Goal: Information Seeking & Learning: Find specific fact

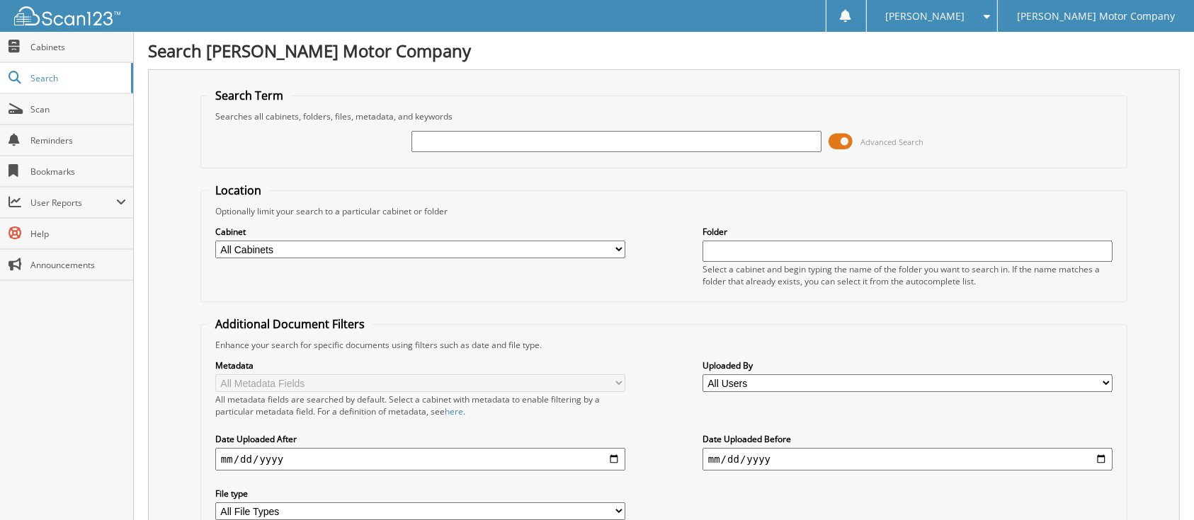
click at [614, 258] on select "All Cabinets ACCOUNTS PAYABLE [PERSON_NAME] MOTOR CAR DEALS [PERSON_NAME] MOTOR…" at bounding box center [420, 250] width 410 height 18
select select "472"
click at [215, 258] on select "All Cabinets ACCOUNTS PAYABLE [PERSON_NAME] MOTOR CAR DEALS [PERSON_NAME] MOTOR…" at bounding box center [420, 250] width 410 height 18
click at [725, 262] on input "text" at bounding box center [907, 251] width 410 height 21
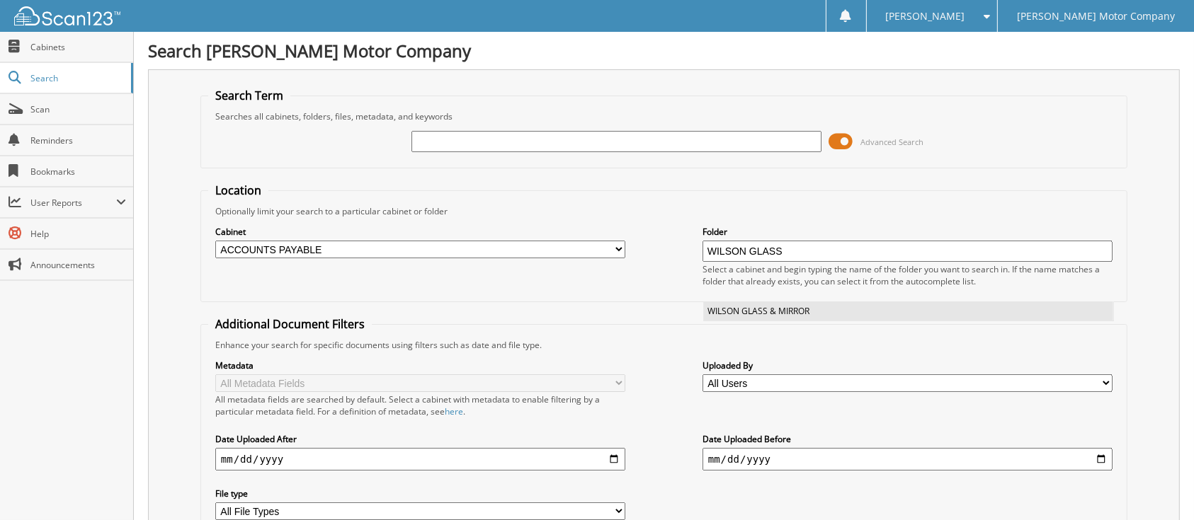
click at [730, 321] on li "WILSON GLASS & MIRROR" at bounding box center [908, 311] width 409 height 19
type input "WILSON GLASS & MIRROR"
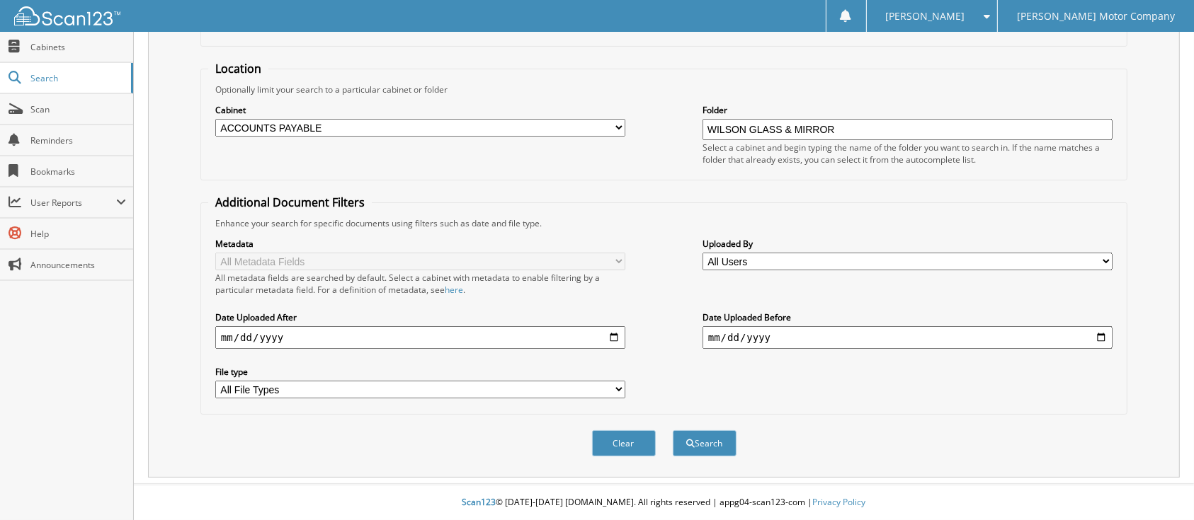
scroll to position [284, 0]
click at [705, 441] on button "Search" at bounding box center [705, 443] width 64 height 26
click at [1101, 253] on select "All Users [PERSON_NAME] [PERSON_NAME] [PERSON_NAME] [PERSON_NAME] [PERSON_NAME]…" at bounding box center [907, 262] width 410 height 18
click at [237, 451] on div "Clear Search" at bounding box center [663, 443] width 927 height 57
drag, startPoint x: 333, startPoint y: 315, endPoint x: 157, endPoint y: 292, distance: 177.0
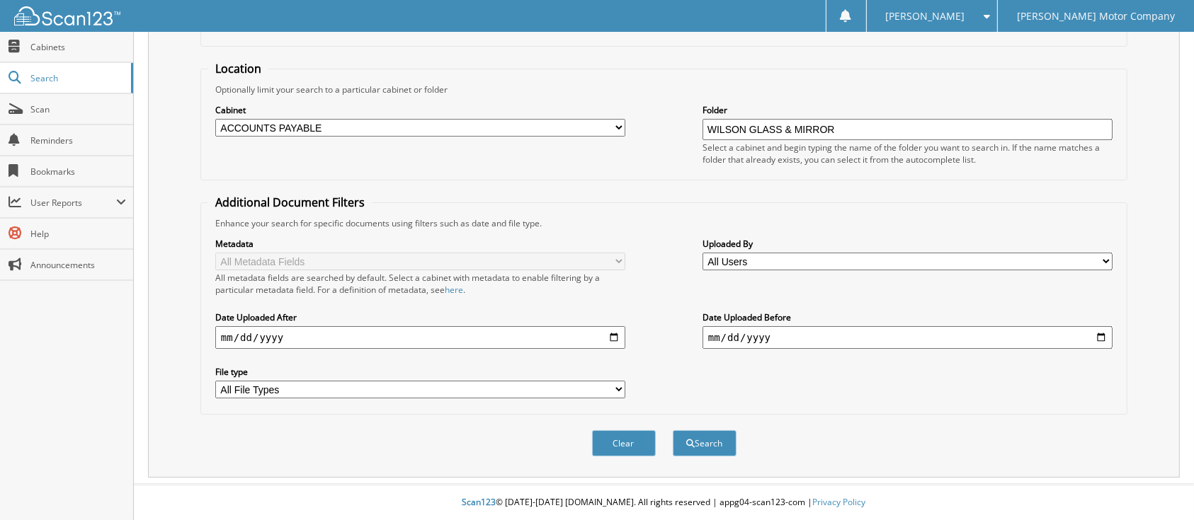
click at [157, 292] on div "Search Term Searches all cabinets, folders, files, metadata, and keywords Advan…" at bounding box center [663, 213] width 1031 height 530
type input "152025-08-09"
click at [348, 326] on input "152025-08-09" at bounding box center [420, 337] width 410 height 23
drag, startPoint x: 325, startPoint y: 411, endPoint x: 193, endPoint y: 388, distance: 134.3
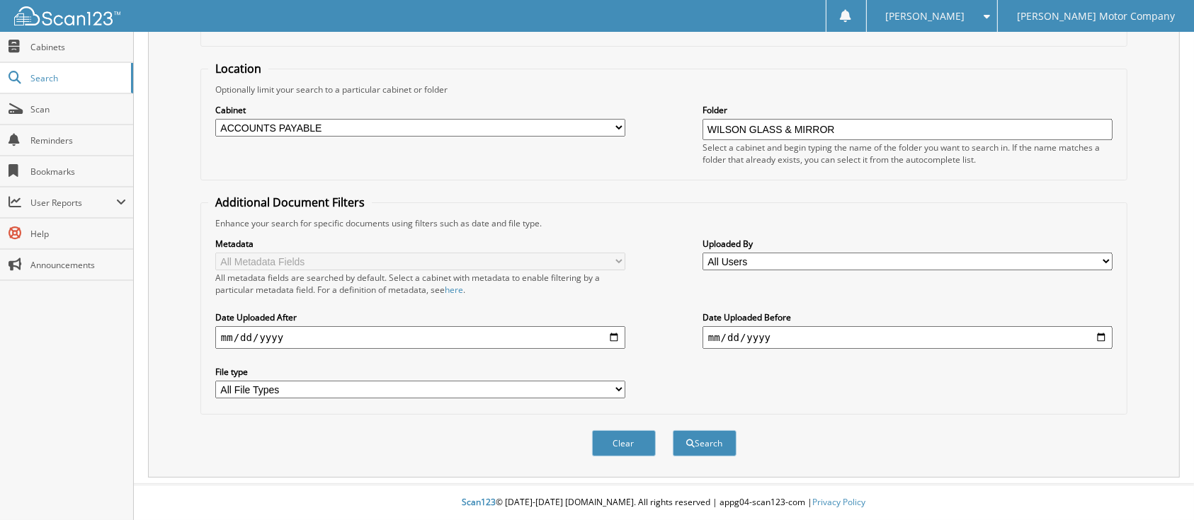
click at [193, 388] on div "Search Term Searches all cabinets, folders, files, metadata, and keywords Advan…" at bounding box center [663, 213] width 1031 height 530
click at [613, 349] on input "date" at bounding box center [420, 337] width 410 height 23
type input "[DATE]"
click at [690, 440] on span "submit" at bounding box center [690, 444] width 8 height 8
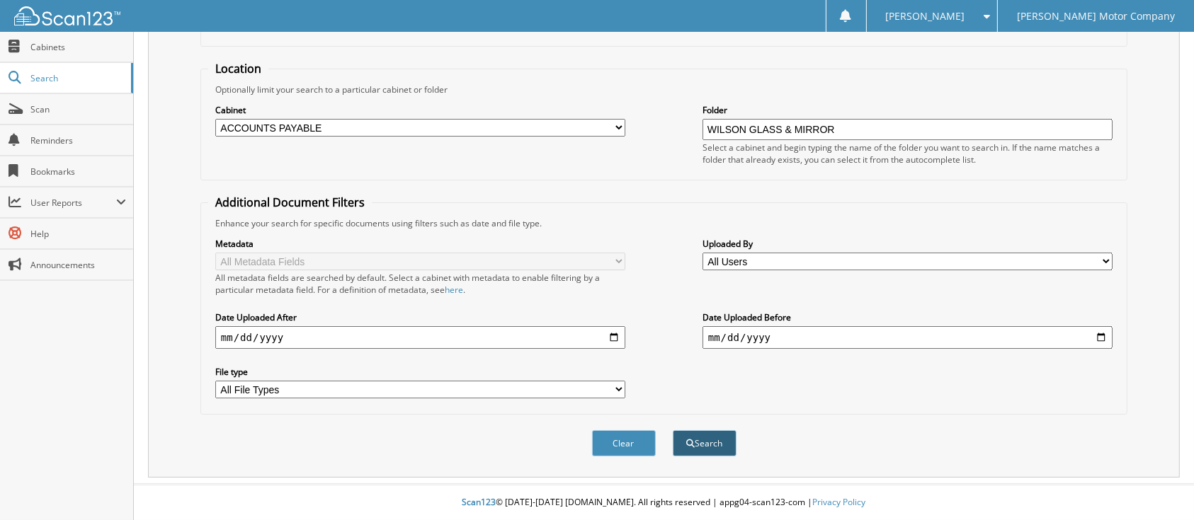
click at [704, 441] on button "Search" at bounding box center [705, 443] width 64 height 26
